Goal: Task Accomplishment & Management: Use online tool/utility

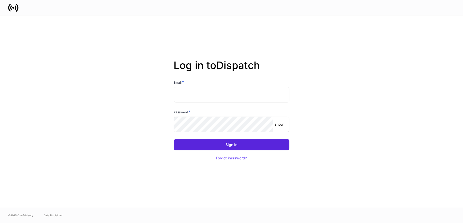
type input "**********"
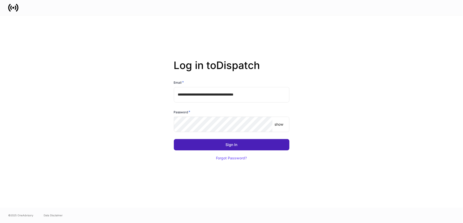
click at [228, 145] on div "Sign In" at bounding box center [232, 145] width 12 height 4
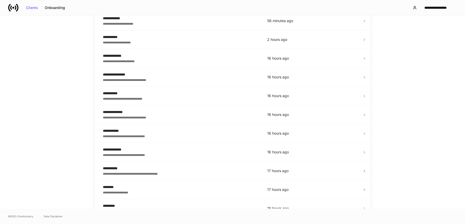
scroll to position [16, 0]
